Goal: Task Accomplishment & Management: Manage account settings

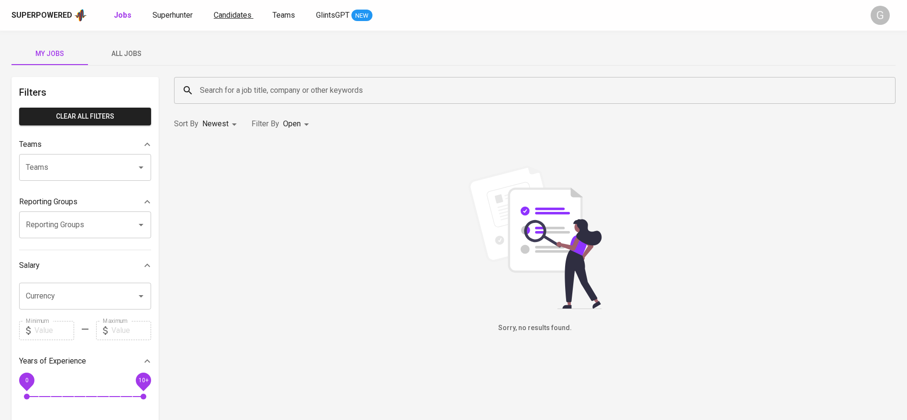
click at [221, 16] on span "Candidates" at bounding box center [233, 15] width 38 height 9
click at [136, 49] on span "All Jobs" at bounding box center [126, 54] width 65 height 12
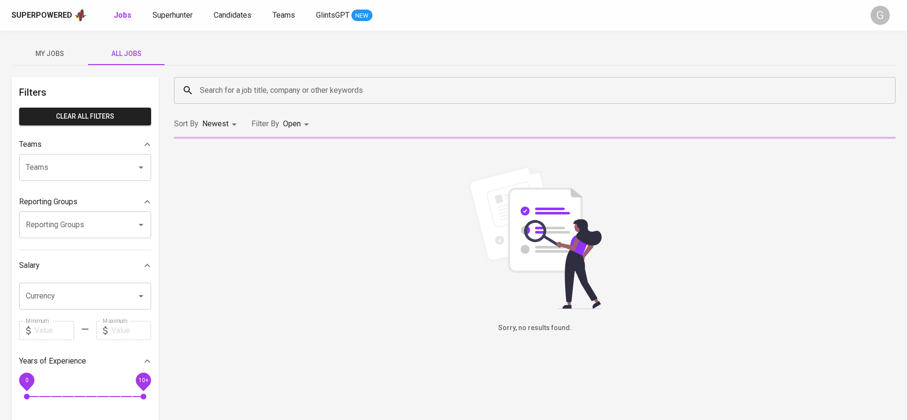
click at [289, 99] on input "Search for a job title, company or other keywords" at bounding box center [538, 90] width 680 height 18
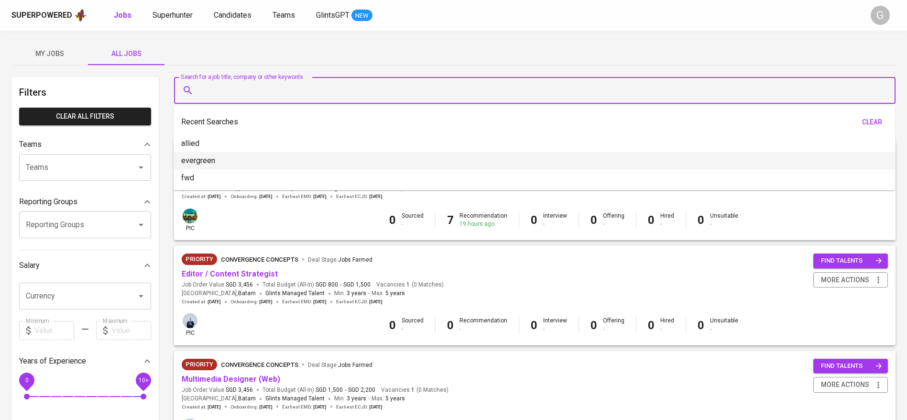
click at [208, 158] on p "evergreen" at bounding box center [198, 160] width 34 height 11
type input "evergreen"
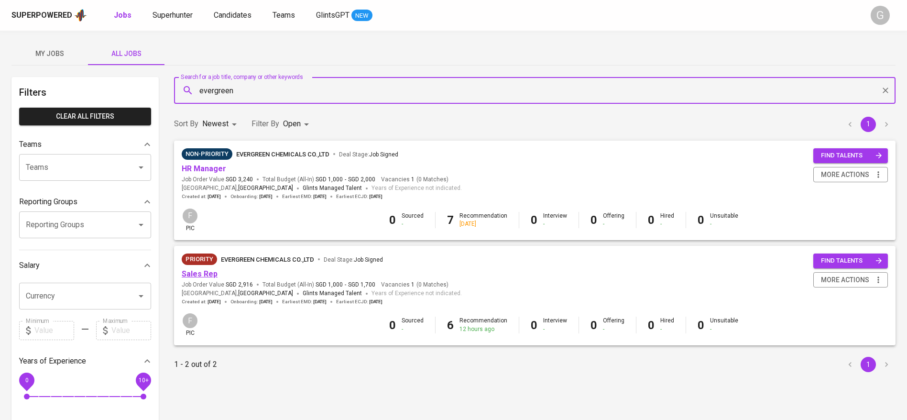
click at [205, 273] on link "Sales Rep" at bounding box center [200, 273] width 36 height 9
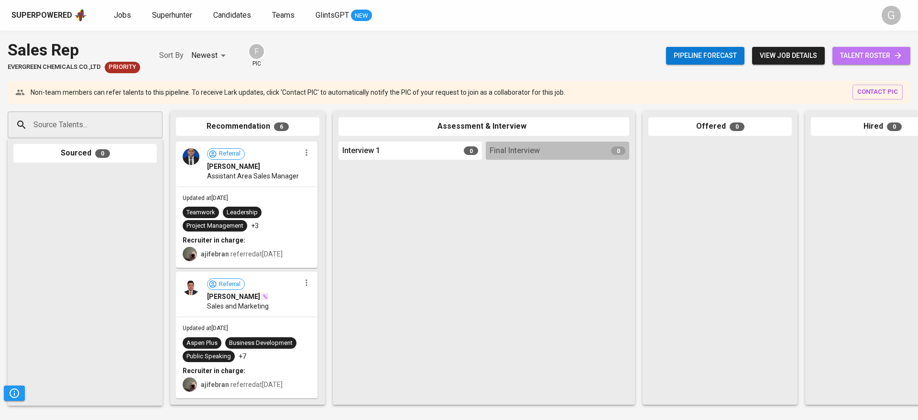
click at [874, 53] on span "talent roster" at bounding box center [871, 56] width 63 height 12
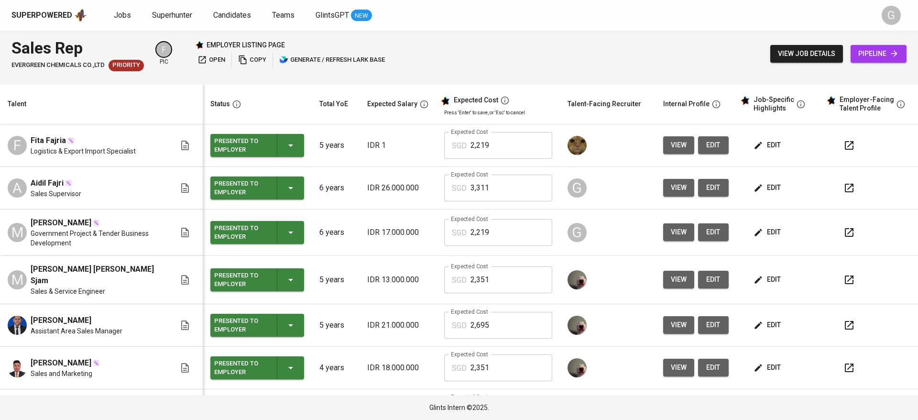
click at [671, 189] on span "view" at bounding box center [679, 188] width 16 height 12
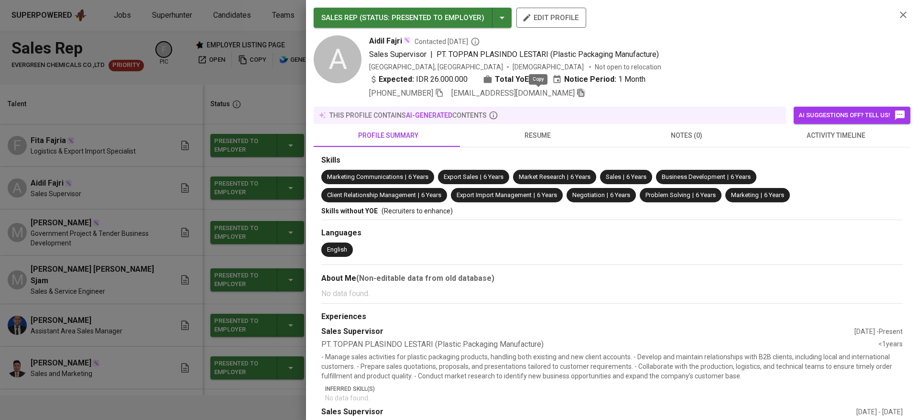
click at [577, 97] on icon "button" at bounding box center [581, 92] width 9 height 9
click at [93, 147] on div at bounding box center [459, 210] width 918 height 420
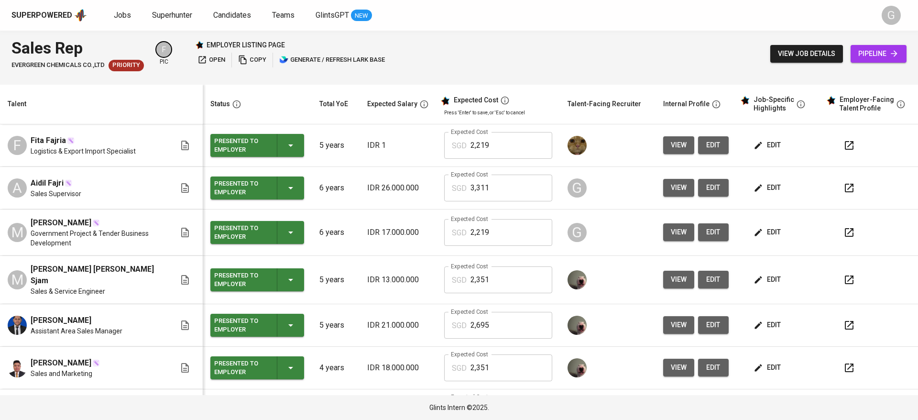
click at [867, 44] on div "view job details pipeline" at bounding box center [838, 53] width 136 height 35
click at [890, 55] on icon at bounding box center [895, 54] width 10 height 10
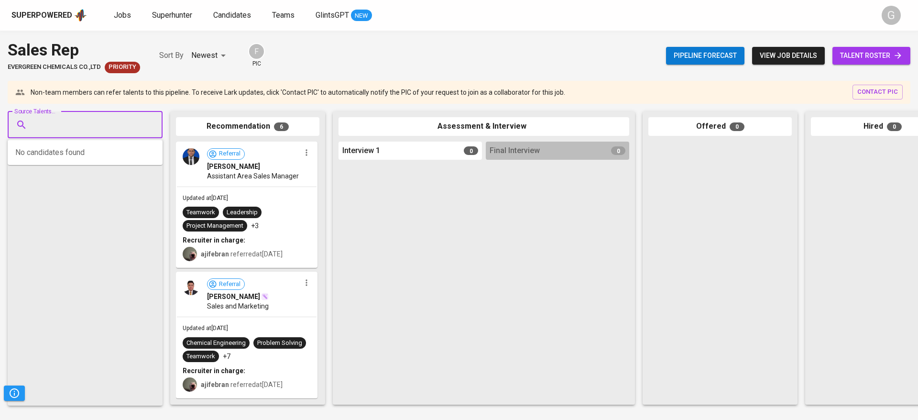
click at [101, 133] on input "Source Talents..." at bounding box center [81, 125] width 100 height 18
paste input "[EMAIL_ADDRESS][DOMAIN_NAME]"
type input "[EMAIL_ADDRESS][DOMAIN_NAME]"
click at [73, 160] on span "Sales Supervisor" at bounding box center [62, 161] width 44 height 10
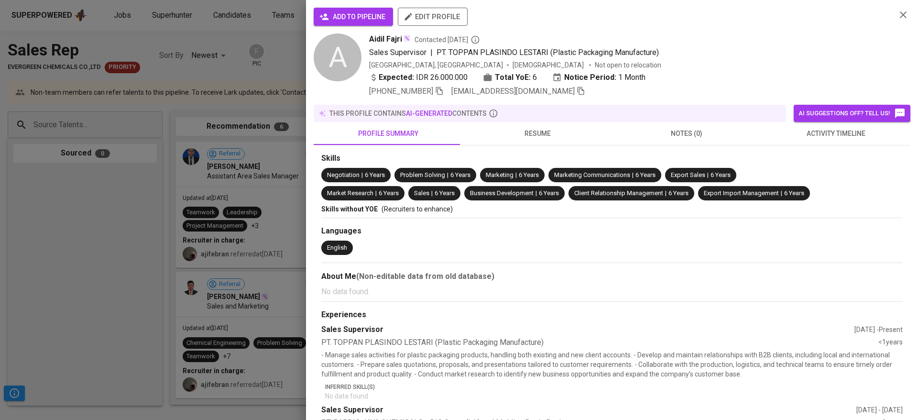
drag, startPoint x: 335, startPoint y: 11, endPoint x: 353, endPoint y: 13, distance: 18.3
click at [335, 11] on span "add to pipeline" at bounding box center [353, 17] width 64 height 12
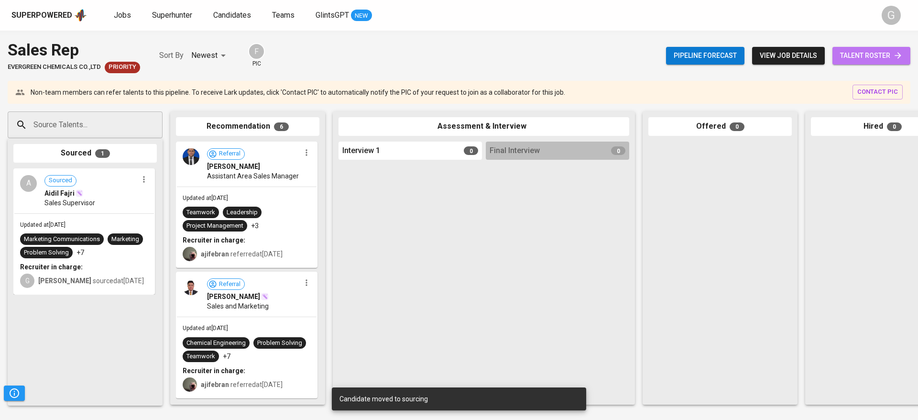
click at [858, 52] on span "talent roster" at bounding box center [871, 56] width 63 height 12
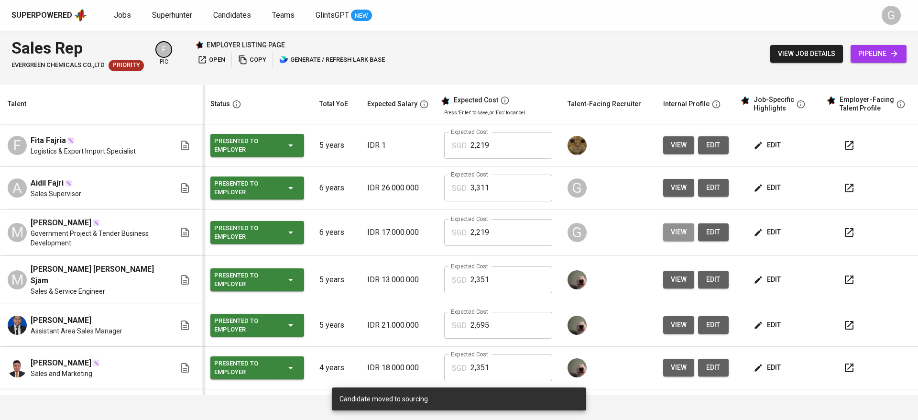
click at [667, 226] on button "view" at bounding box center [678, 232] width 31 height 18
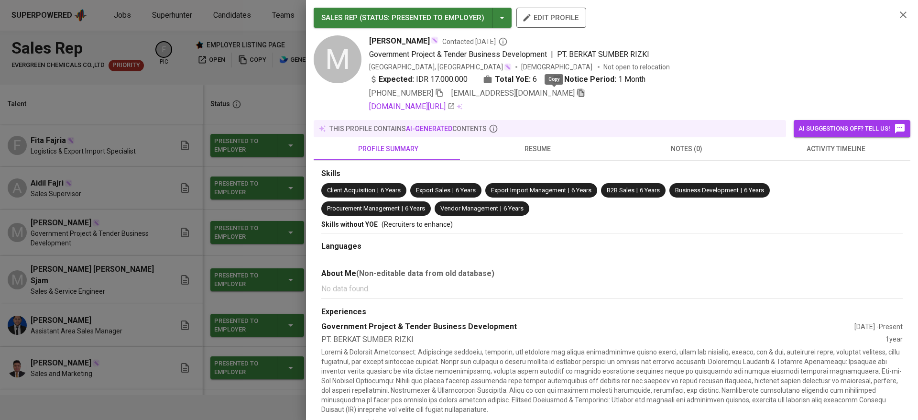
click at [577, 95] on icon "button" at bounding box center [581, 92] width 9 height 9
click at [220, 113] on div at bounding box center [459, 210] width 918 height 420
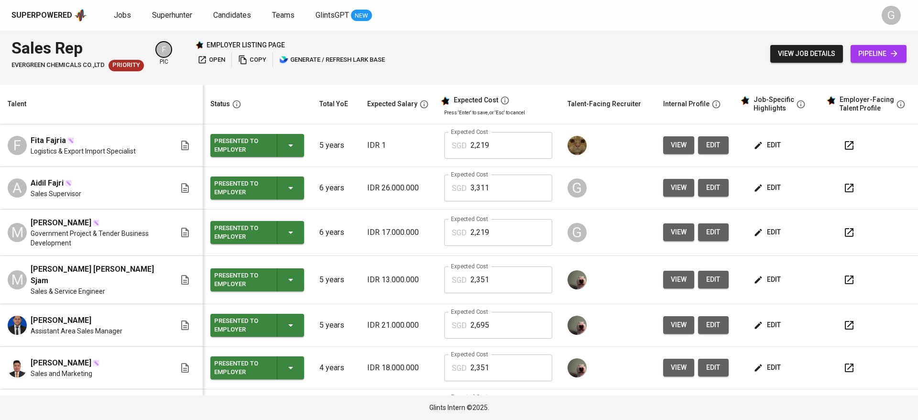
click at [882, 52] on span "pipeline" at bounding box center [878, 54] width 41 height 12
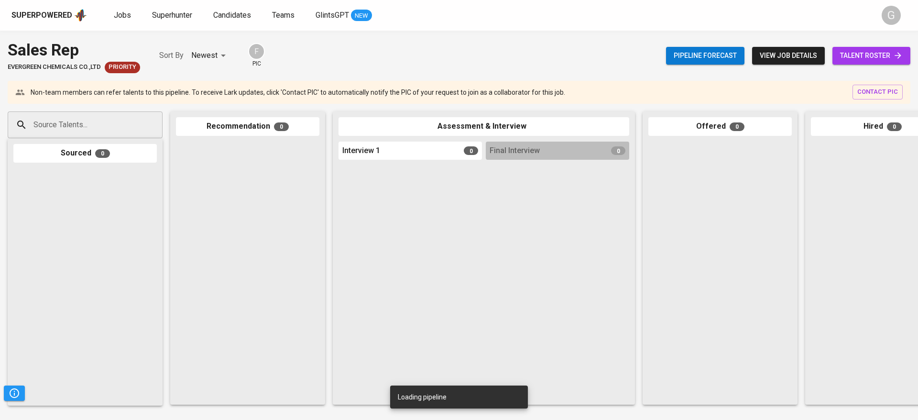
click at [118, 113] on div "Source Talents..." at bounding box center [85, 124] width 155 height 27
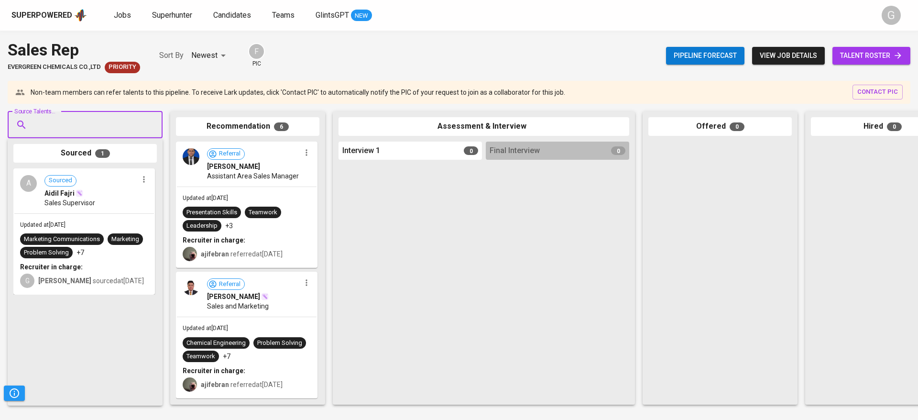
paste input "[EMAIL_ADDRESS][DOMAIN_NAME]"
type input "[EMAIL_ADDRESS][DOMAIN_NAME]"
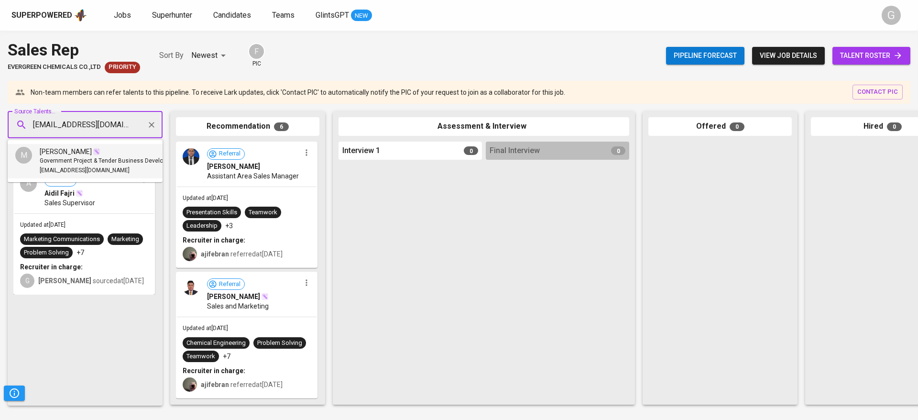
click at [50, 154] on span "[PERSON_NAME]" at bounding box center [66, 152] width 52 height 10
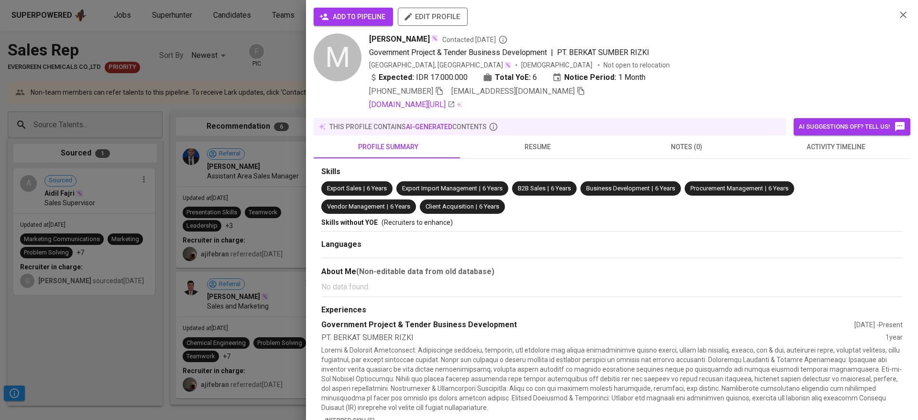
click at [335, 11] on span "add to pipeline" at bounding box center [353, 17] width 64 height 12
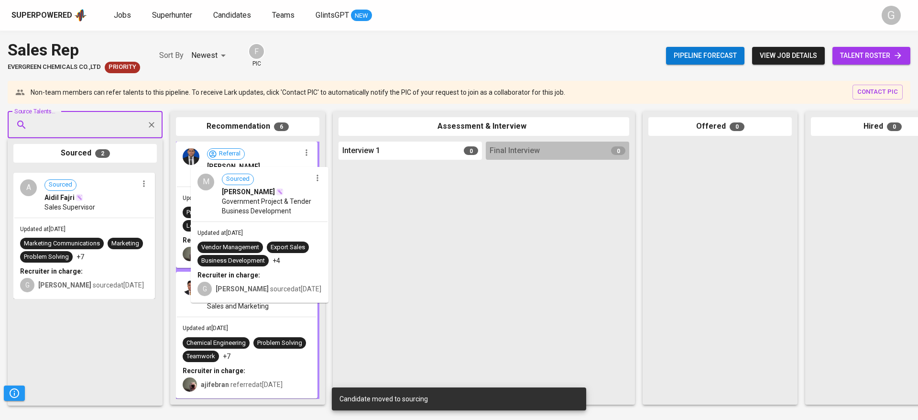
drag, startPoint x: 81, startPoint y: 204, endPoint x: 263, endPoint y: 202, distance: 181.3
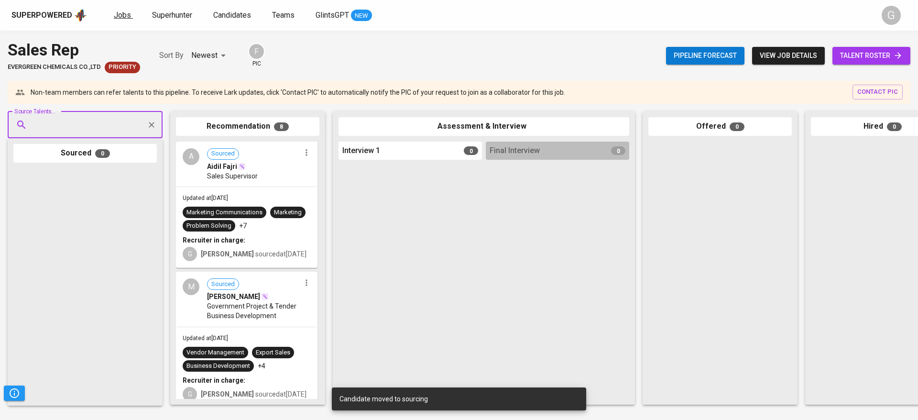
click at [121, 16] on span "Jobs" at bounding box center [122, 15] width 17 height 9
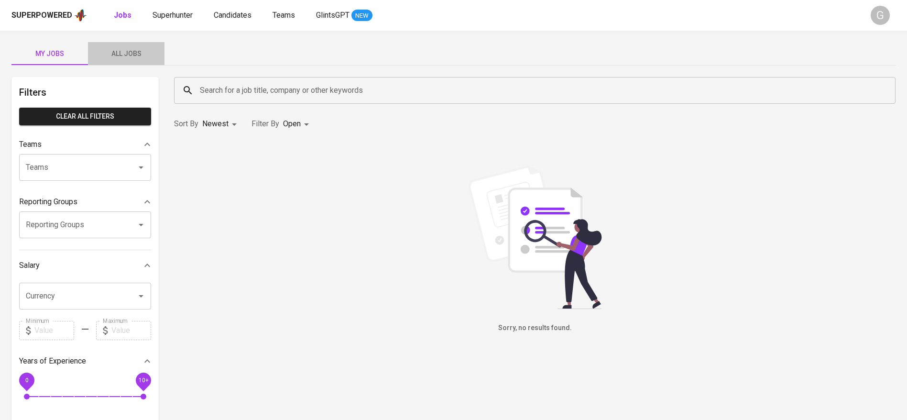
click at [121, 64] on button "All Jobs" at bounding box center [126, 53] width 77 height 23
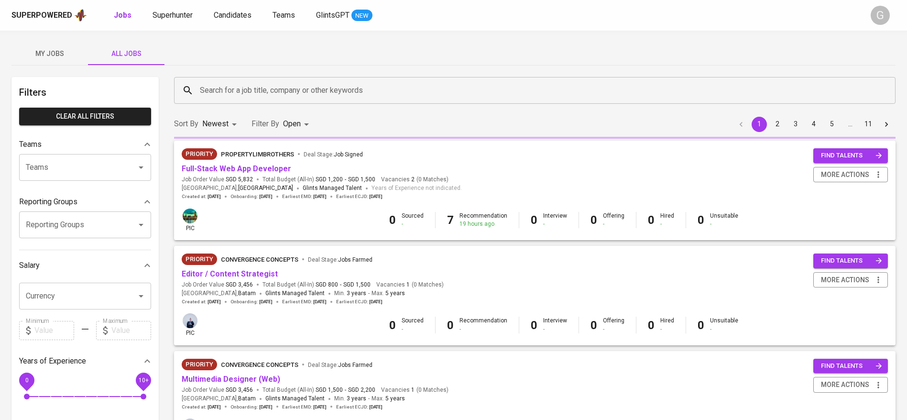
click at [256, 88] on input "Search for a job title, company or other keywords" at bounding box center [538, 90] width 680 height 18
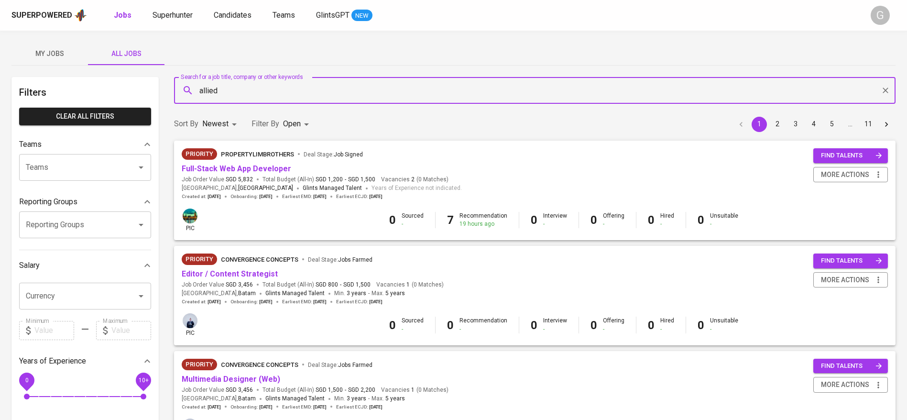
type input "allied"
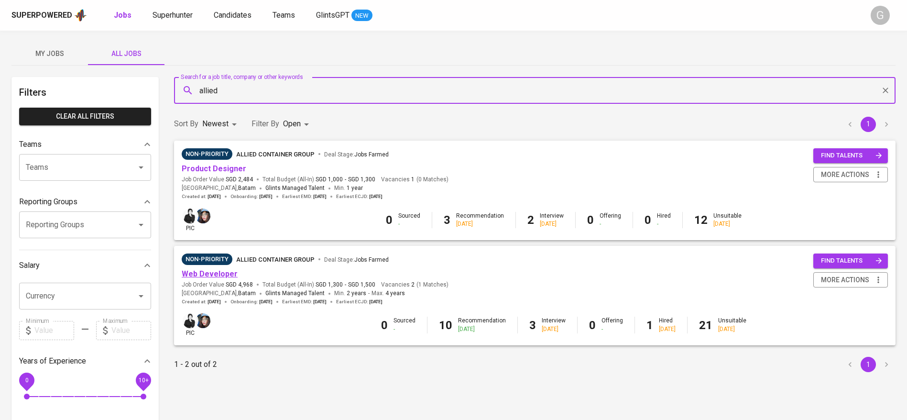
click at [221, 274] on link "Web Developer" at bounding box center [210, 273] width 56 height 9
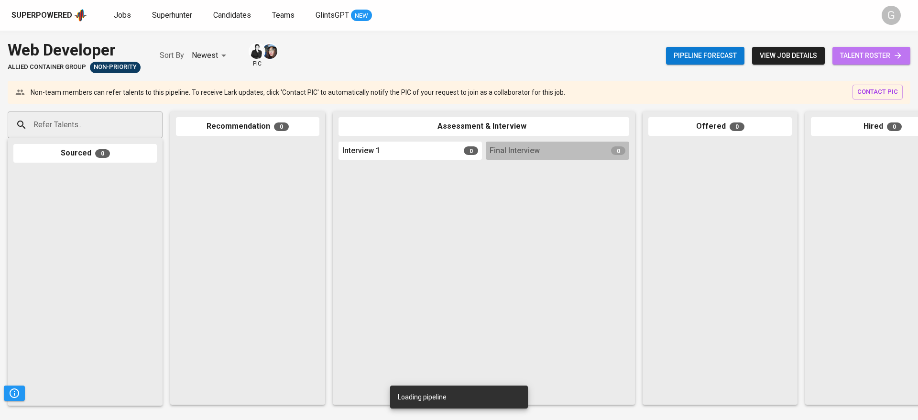
click at [884, 53] on span "talent roster" at bounding box center [871, 56] width 63 height 12
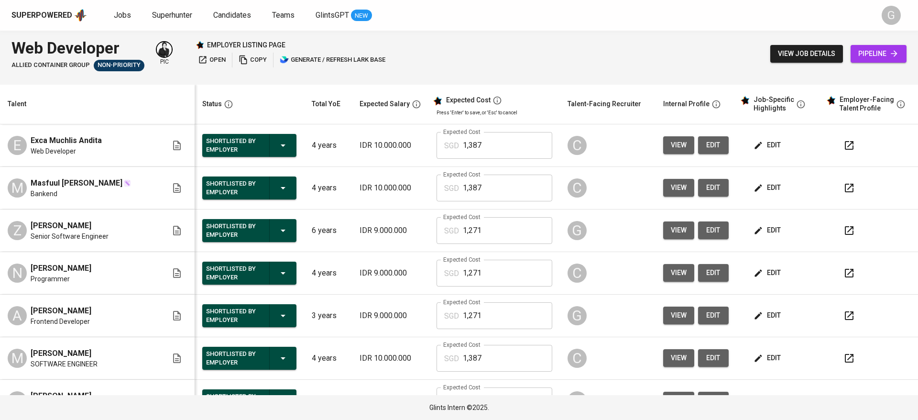
click at [671, 229] on span "view" at bounding box center [679, 230] width 16 height 12
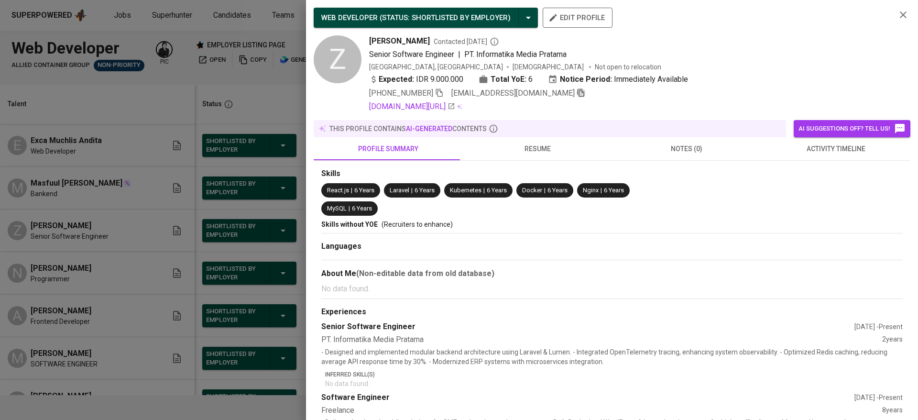
click at [577, 92] on icon "button" at bounding box center [581, 92] width 9 height 9
click at [117, 123] on div at bounding box center [459, 210] width 918 height 420
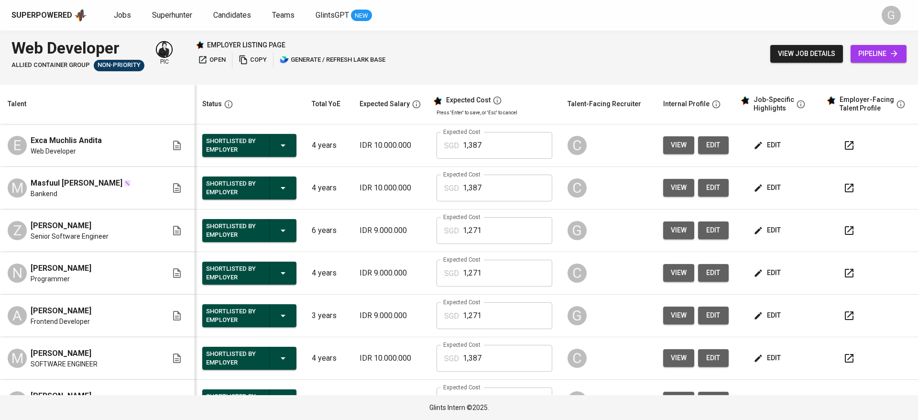
click at [884, 53] on span "pipeline" at bounding box center [878, 54] width 41 height 12
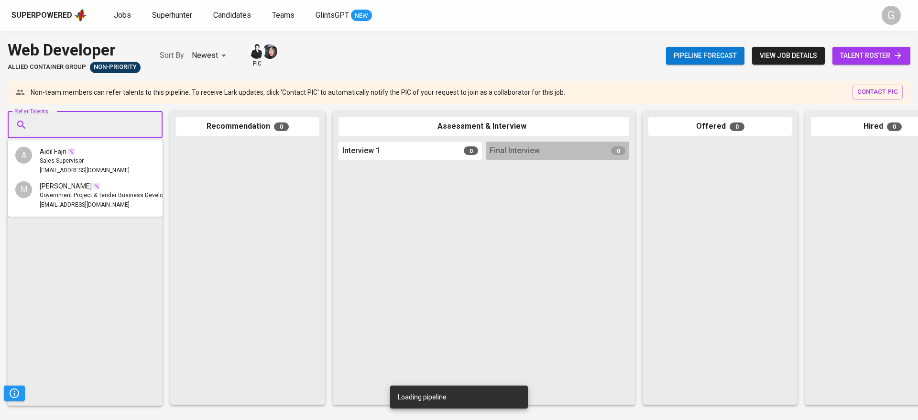
click at [103, 121] on input "Refer Talents..." at bounding box center [81, 125] width 100 height 18
paste input "[EMAIL_ADDRESS][DOMAIN_NAME]"
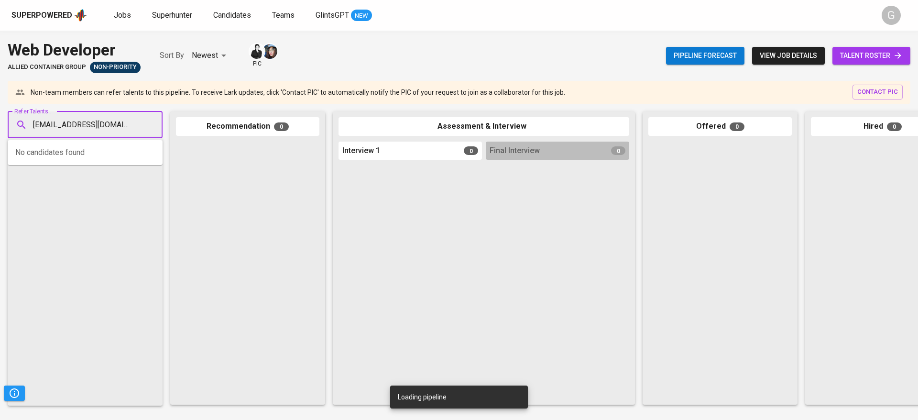
type input "[EMAIL_ADDRESS][DOMAIN_NAME]"
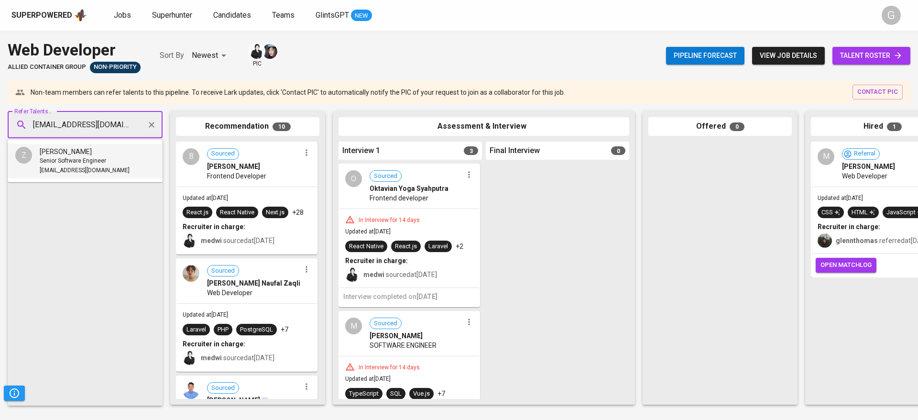
click at [83, 155] on span "[PERSON_NAME]" at bounding box center [66, 152] width 52 height 10
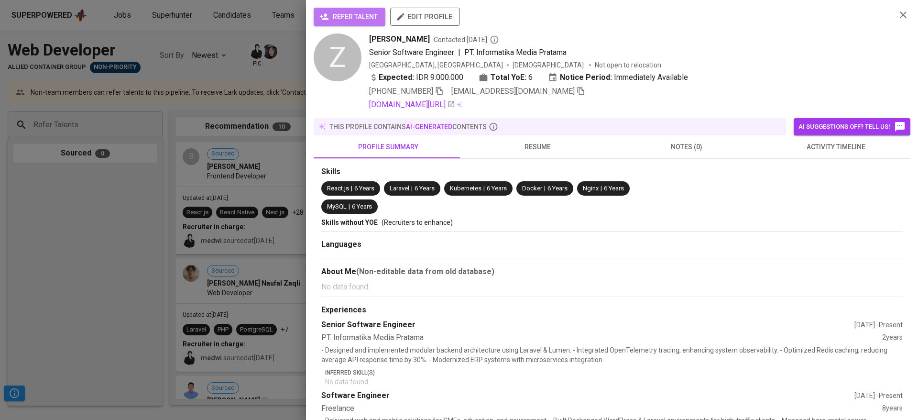
click at [342, 16] on span "refer talent" at bounding box center [349, 17] width 56 height 12
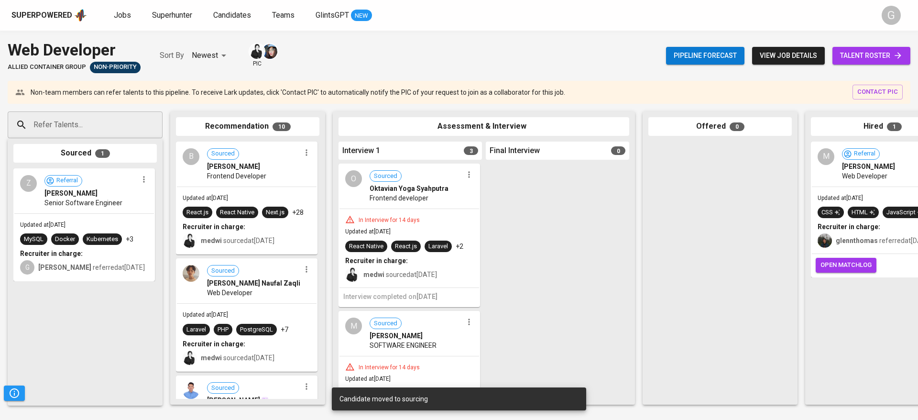
click at [94, 220] on div "Updated at [DATE] MySQL Docker Kubernetes +3 Recruiter in charge: [PERSON_NAME]…" at bounding box center [84, 247] width 140 height 67
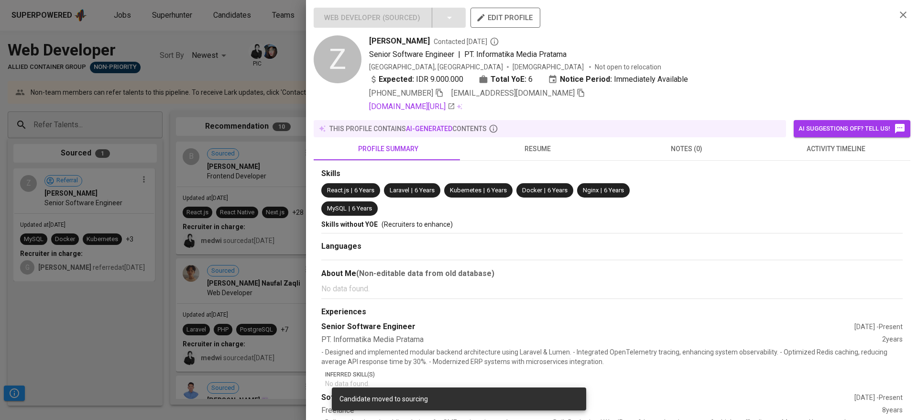
click at [278, 59] on div at bounding box center [459, 210] width 918 height 420
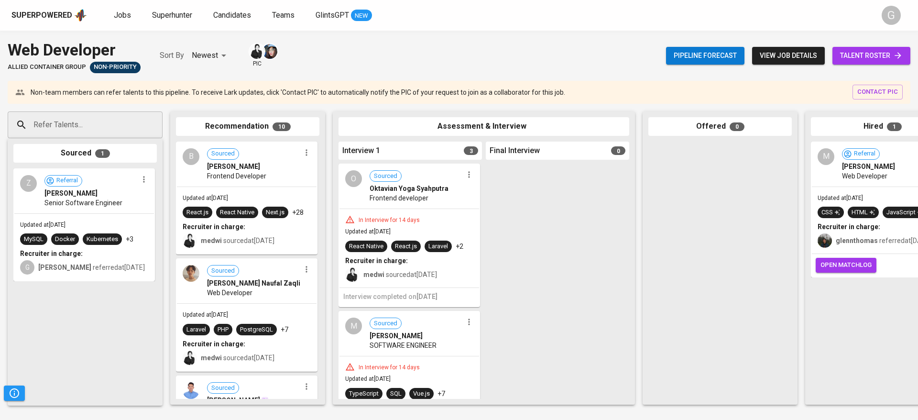
click at [208, 34] on div "Web Developer Allied Container Group Non-Priority Sort By Newest NEWEST pic Pip…" at bounding box center [459, 225] width 918 height 389
click at [238, 17] on span "Candidates" at bounding box center [232, 15] width 38 height 9
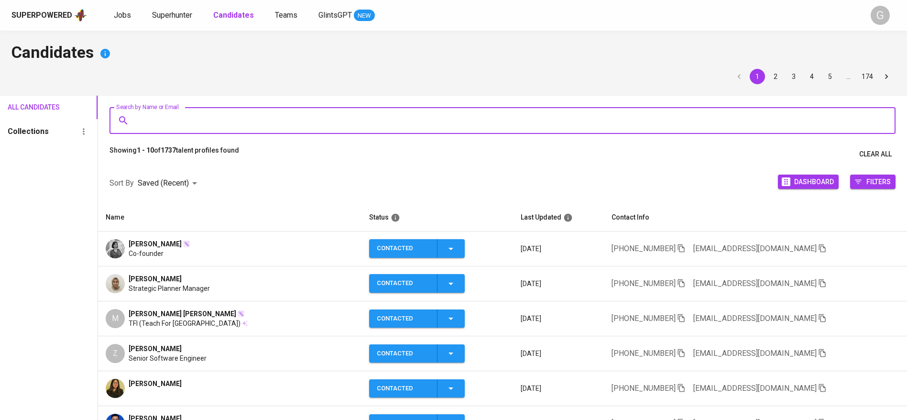
click at [227, 126] on input "Search by Name or Email" at bounding box center [505, 120] width 744 height 18
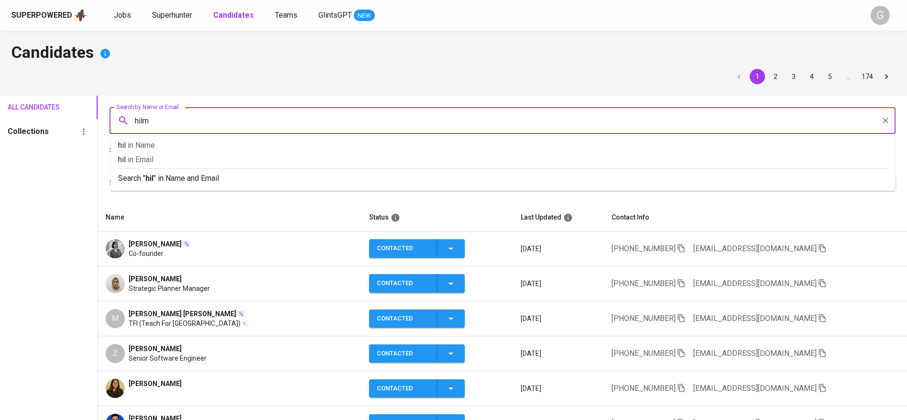
type input "hilmi"
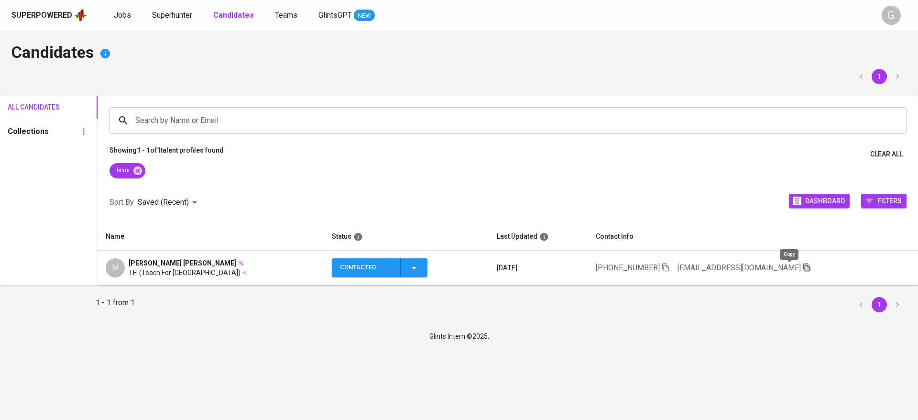
click at [803, 269] on icon "button" at bounding box center [807, 267] width 9 height 9
click at [142, 173] on icon at bounding box center [137, 170] width 9 height 9
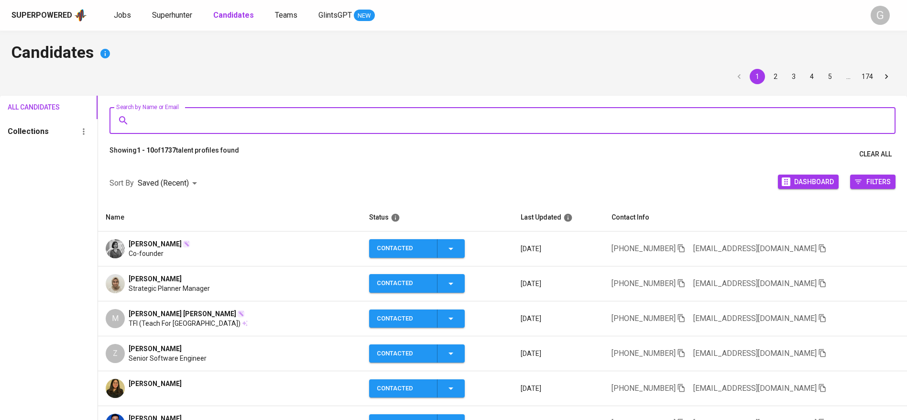
click at [209, 118] on input "Search by Name or Email" at bounding box center [505, 120] width 744 height 18
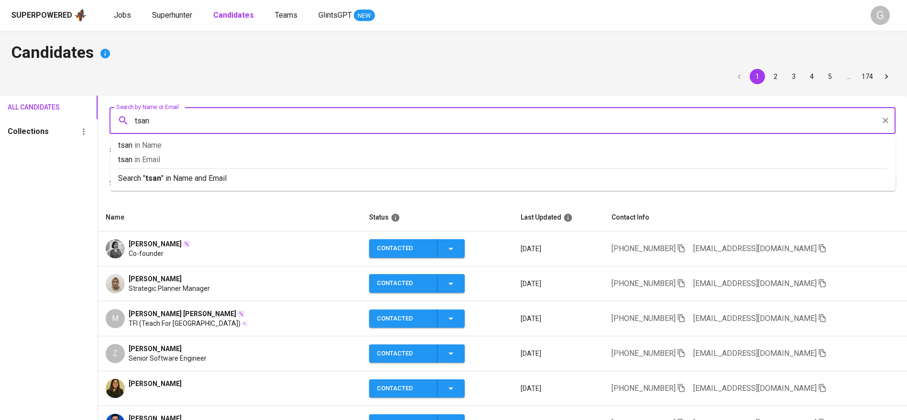
type input "tsana"
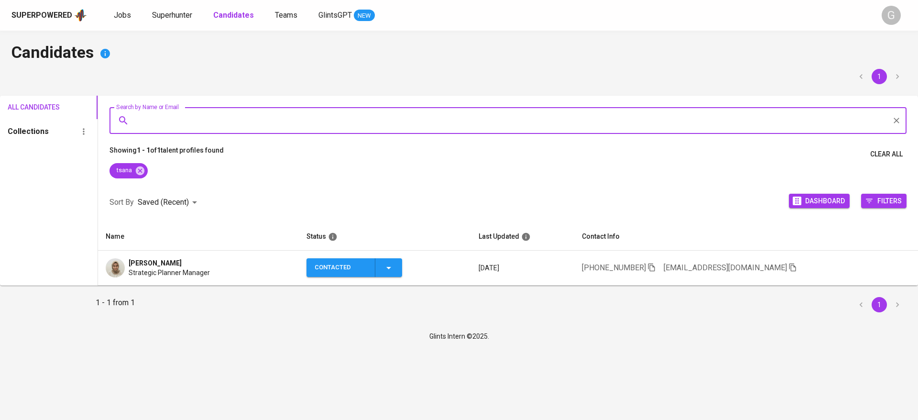
click at [789, 269] on icon "button" at bounding box center [793, 267] width 9 height 9
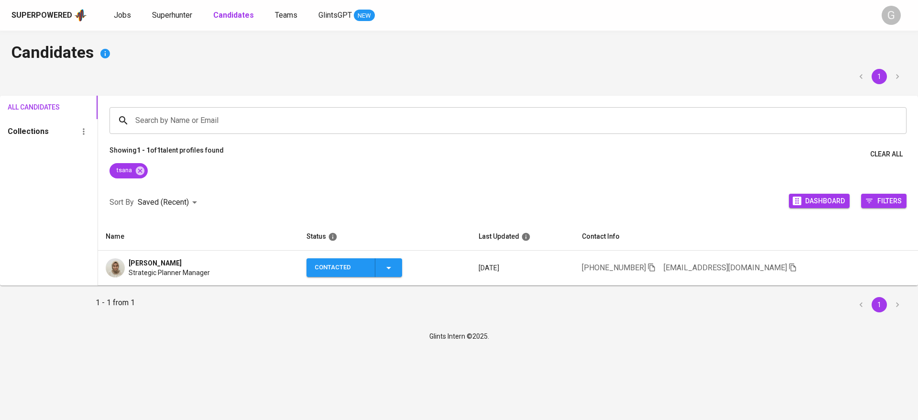
click at [230, 181] on div "tsana" at bounding box center [508, 172] width 820 height 19
click at [792, 264] on icon "button" at bounding box center [793, 267] width 9 height 9
click at [145, 172] on icon at bounding box center [140, 170] width 11 height 11
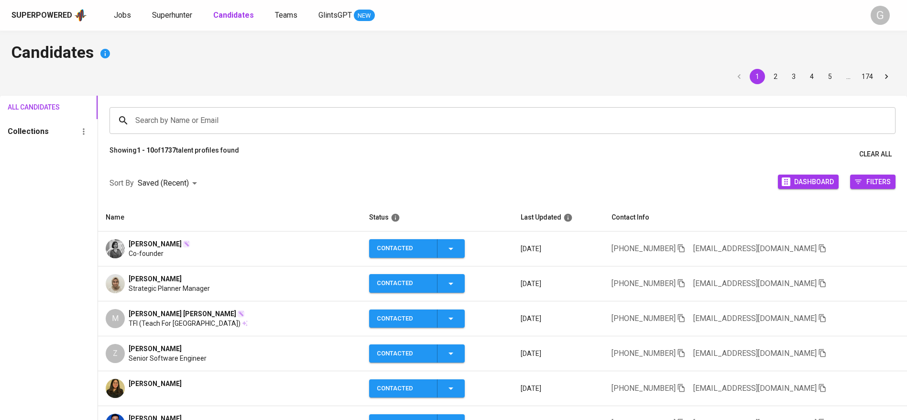
click at [166, 125] on input "Search by Name or Email" at bounding box center [505, 120] width 744 height 18
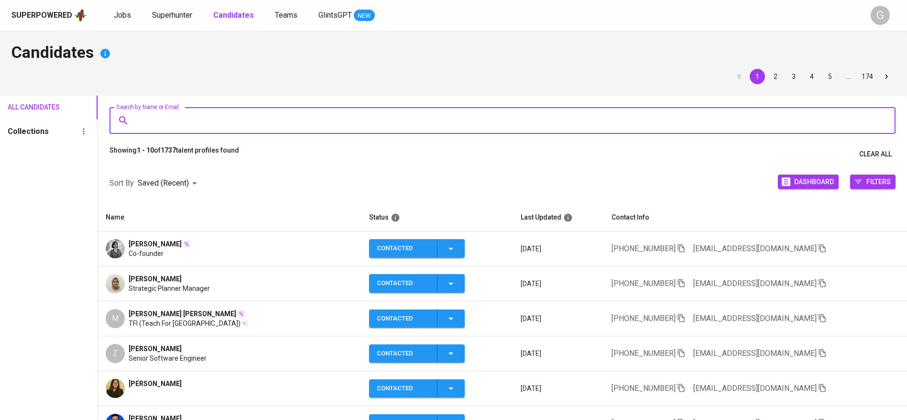
paste input "[EMAIL_ADDRESS][DOMAIN_NAME]"
type input "[EMAIL_ADDRESS][DOMAIN_NAME]"
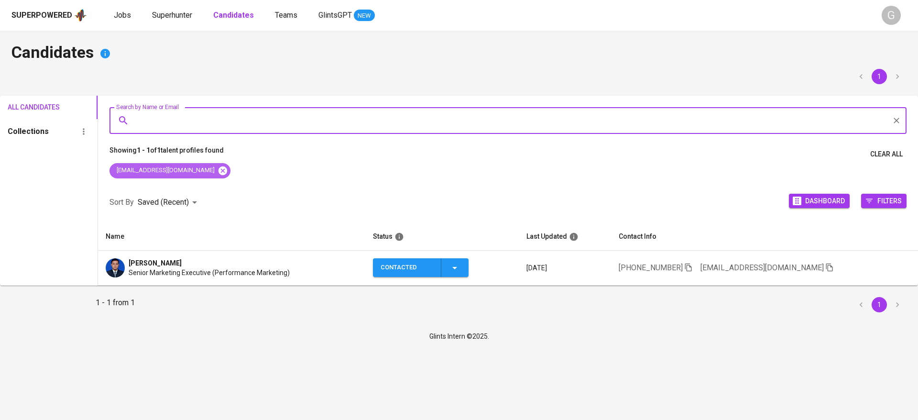
click at [219, 171] on icon at bounding box center [223, 170] width 9 height 9
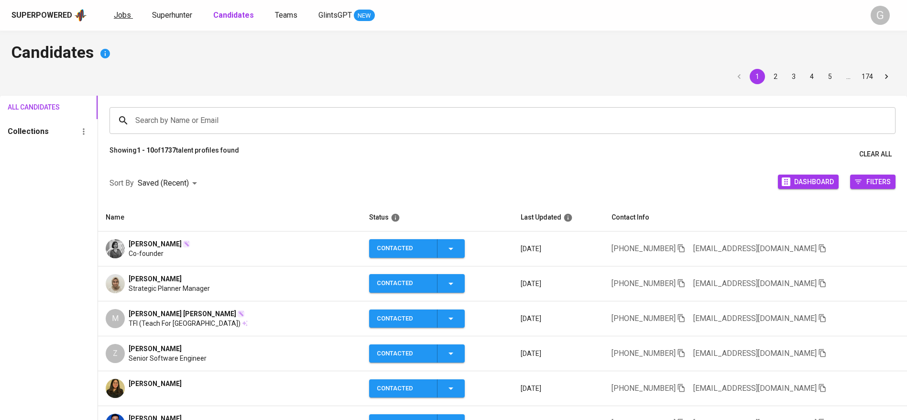
click at [124, 20] on link "Jobs" at bounding box center [123, 16] width 19 height 12
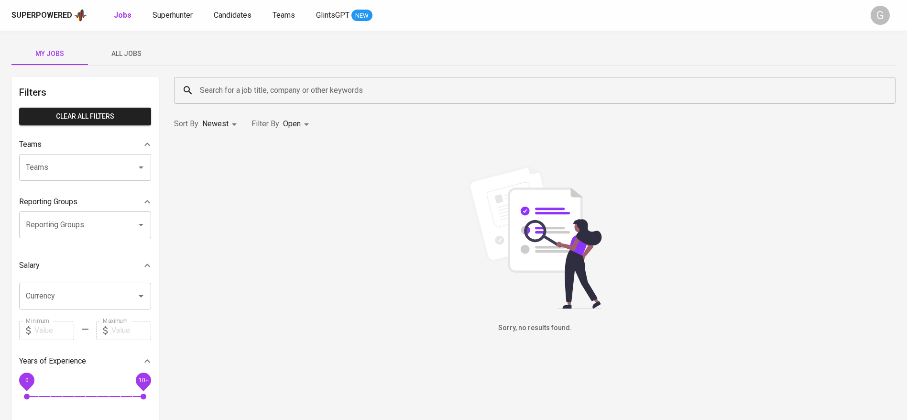
click at [128, 56] on span "All Jobs" at bounding box center [126, 54] width 65 height 12
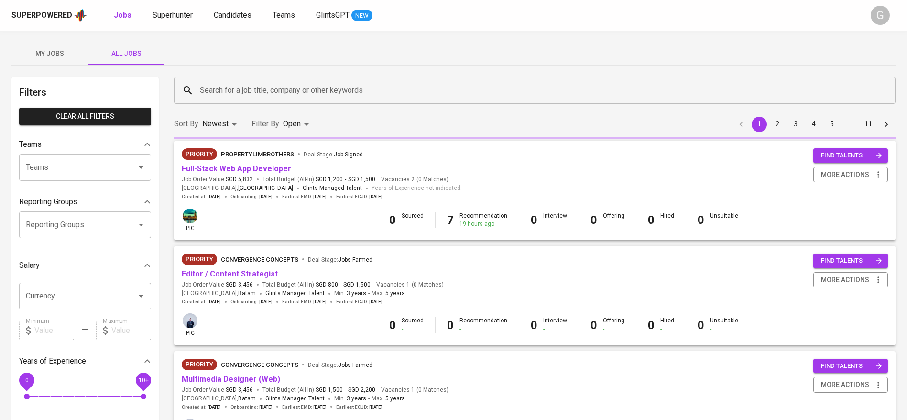
click at [260, 93] on input "Search for a job title, company or other keywords" at bounding box center [538, 90] width 680 height 18
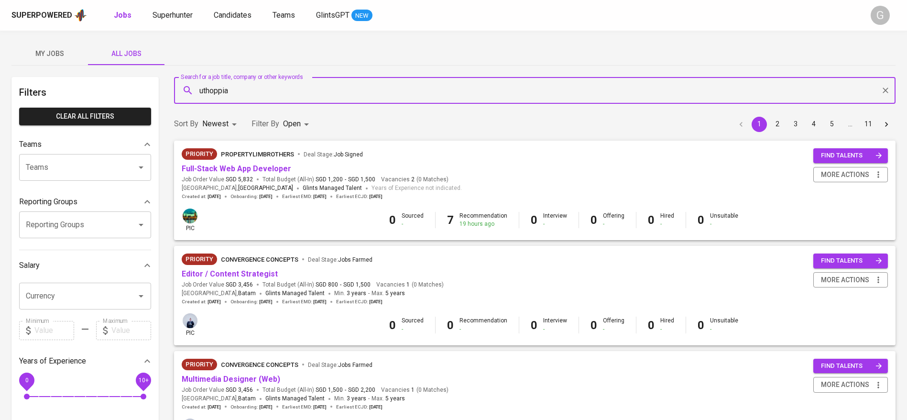
type input "uthoppia"
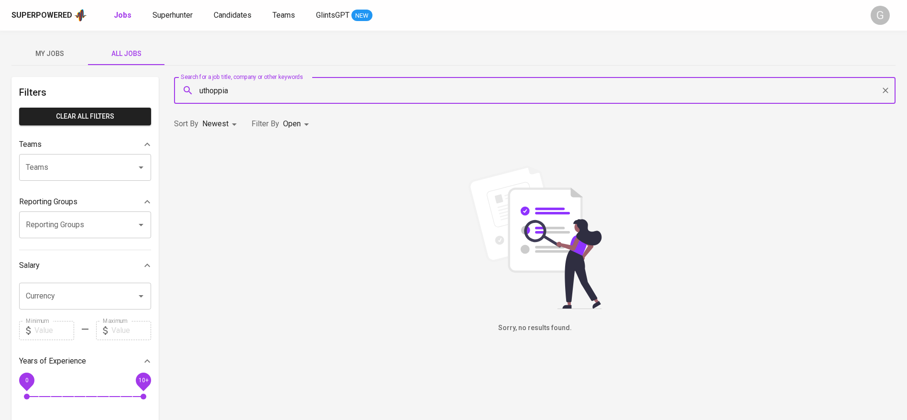
drag, startPoint x: 890, startPoint y: 93, endPoint x: 592, endPoint y: 2, distance: 311.8
click at [891, 93] on button "Clear" at bounding box center [885, 90] width 13 height 13
